Goal: Communication & Community: Answer question/provide support

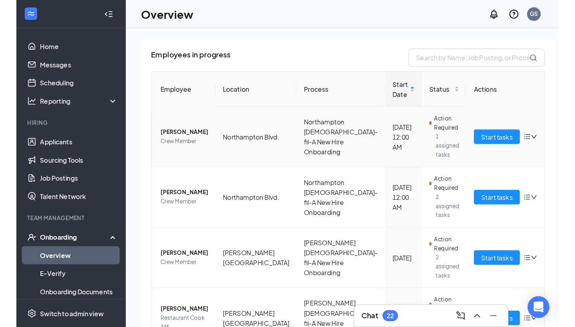
scroll to position [74, 0]
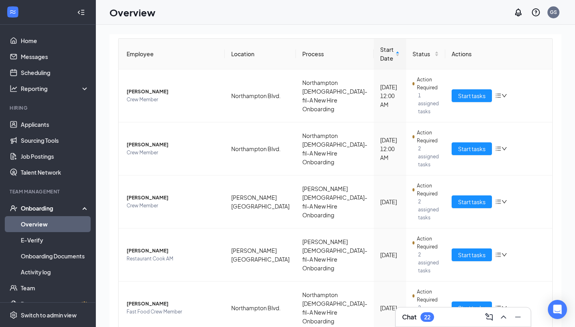
click at [445, 287] on div "Chat 22" at bounding box center [463, 317] width 122 height 13
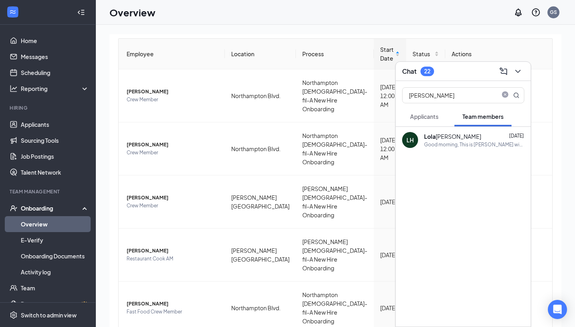
click at [475, 137] on div "[PERSON_NAME] [DATE]" at bounding box center [474, 136] width 100 height 8
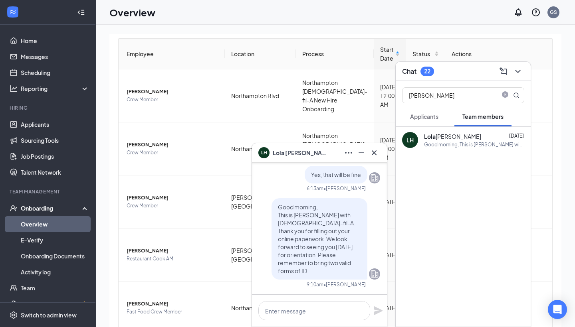
click at [310, 287] on div at bounding box center [319, 311] width 135 height 32
click at [308, 287] on textarea at bounding box center [314, 310] width 112 height 19
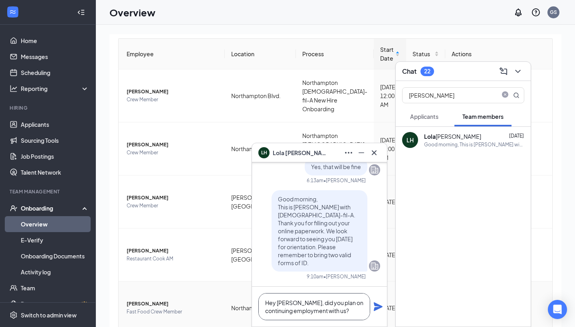
scroll to position [0, 0]
drag, startPoint x: 322, startPoint y: 311, endPoint x: 247, endPoint y: 294, distance: 76.9
click at [247, 287] on div "LH [PERSON_NAME] LH [PERSON_NAME] Team member Crew Member • [GEOGRAPHIC_DATA]. …" at bounding box center [335, 194] width 479 height 338
click at [346, 287] on textarea "Hey [PERSON_NAME], did you plan on continuing employment with us?" at bounding box center [314, 306] width 112 height 27
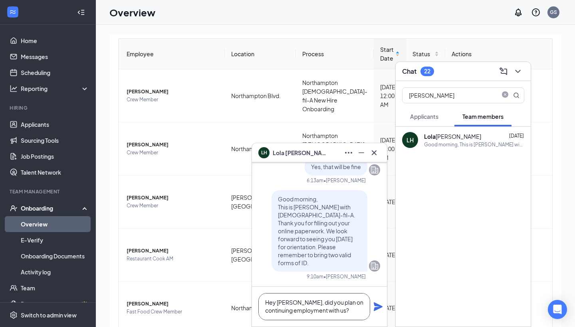
type textarea "Hey [PERSON_NAME], did you plan on continuing employment with us?"
click at [377, 287] on icon "Plane" at bounding box center [378, 306] width 9 height 9
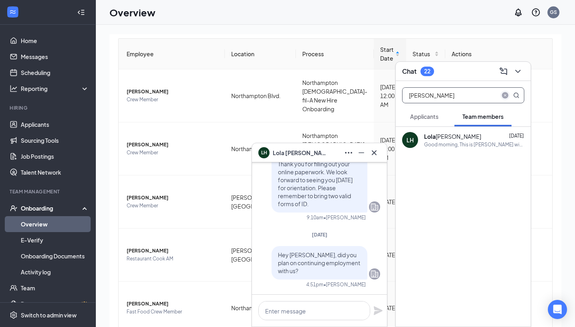
click at [475, 98] on span "close-circle" at bounding box center [505, 96] width 10 height 10
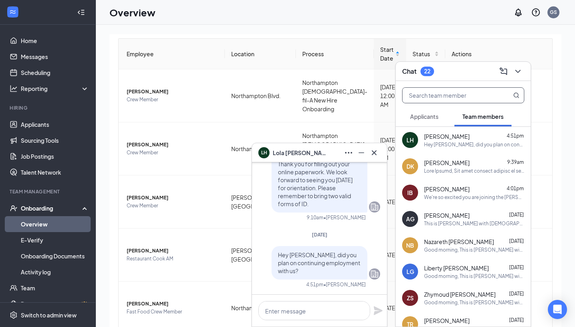
click at [475, 226] on div "This is [PERSON_NAME] with [DEMOGRAPHIC_DATA]-fil-A. You are scheduled to begin…" at bounding box center [474, 223] width 100 height 7
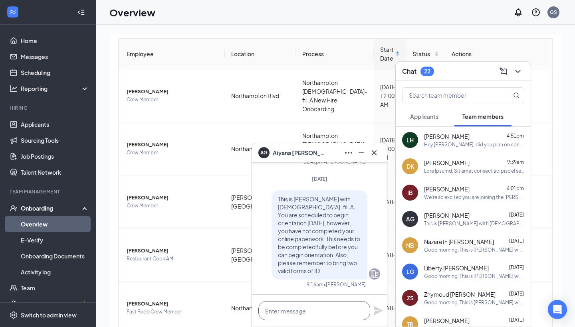
click at [321, 287] on textarea at bounding box center [314, 310] width 112 height 19
paste textarea "Hey [PERSON_NAME], did you plan on continuing employment with us?"
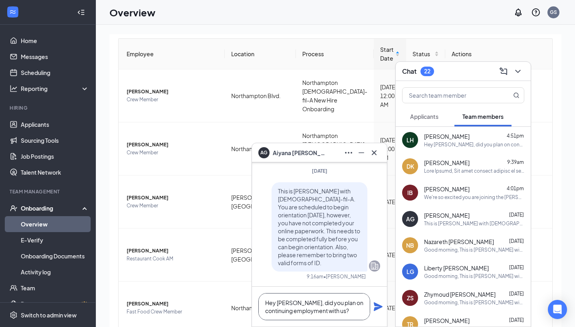
click at [286, 287] on textarea "Hey [PERSON_NAME], did you plan on continuing employment with us?" at bounding box center [314, 306] width 112 height 27
click at [287, 287] on textarea "Hey [PERSON_NAME], did you plan on continuing employment with us?" at bounding box center [314, 306] width 112 height 27
type textarea "Hey [PERSON_NAME], did you plan on continuing employment with us?"
click at [380, 287] on icon "Plane" at bounding box center [378, 307] width 10 height 10
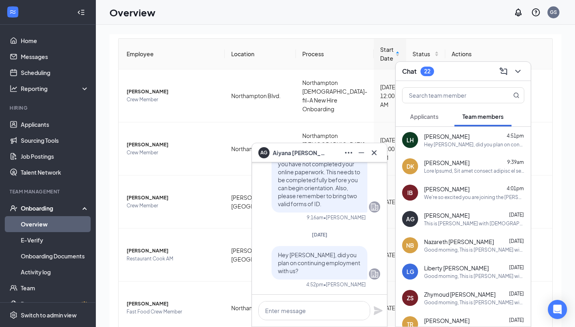
scroll to position [0, 0]
click at [461, 247] on div "Good morning, This is [PERSON_NAME] with [DEMOGRAPHIC_DATA]-fil-A. Thank you fo…" at bounding box center [474, 250] width 100 height 7
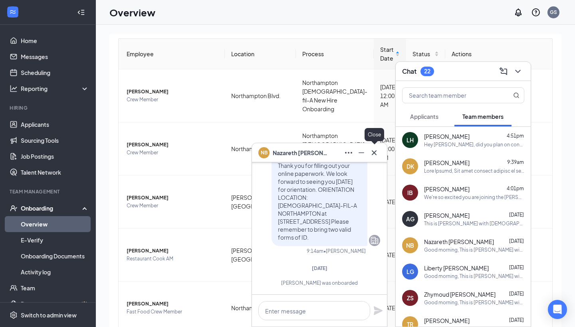
click at [377, 151] on icon "Cross" at bounding box center [374, 153] width 10 height 10
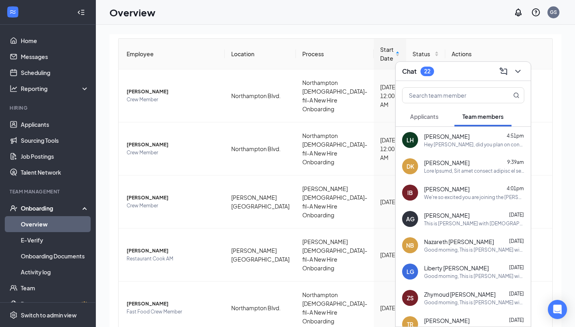
click at [463, 191] on div "[PERSON_NAME] 4:01pm" at bounding box center [474, 189] width 100 height 8
